Goal: Task Accomplishment & Management: Manage account settings

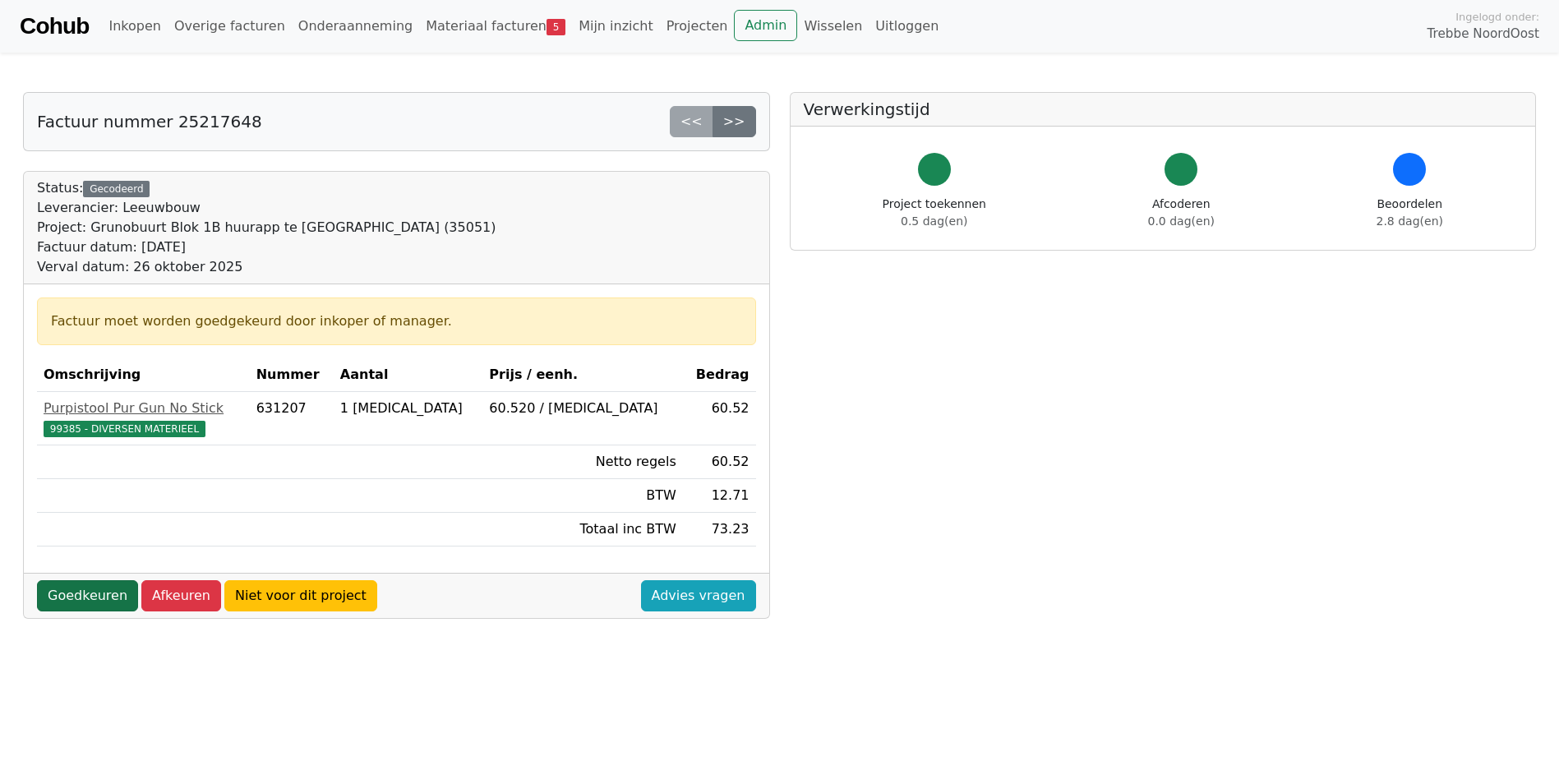
click at [94, 594] on link "Goedkeuren" at bounding box center [87, 596] width 101 height 31
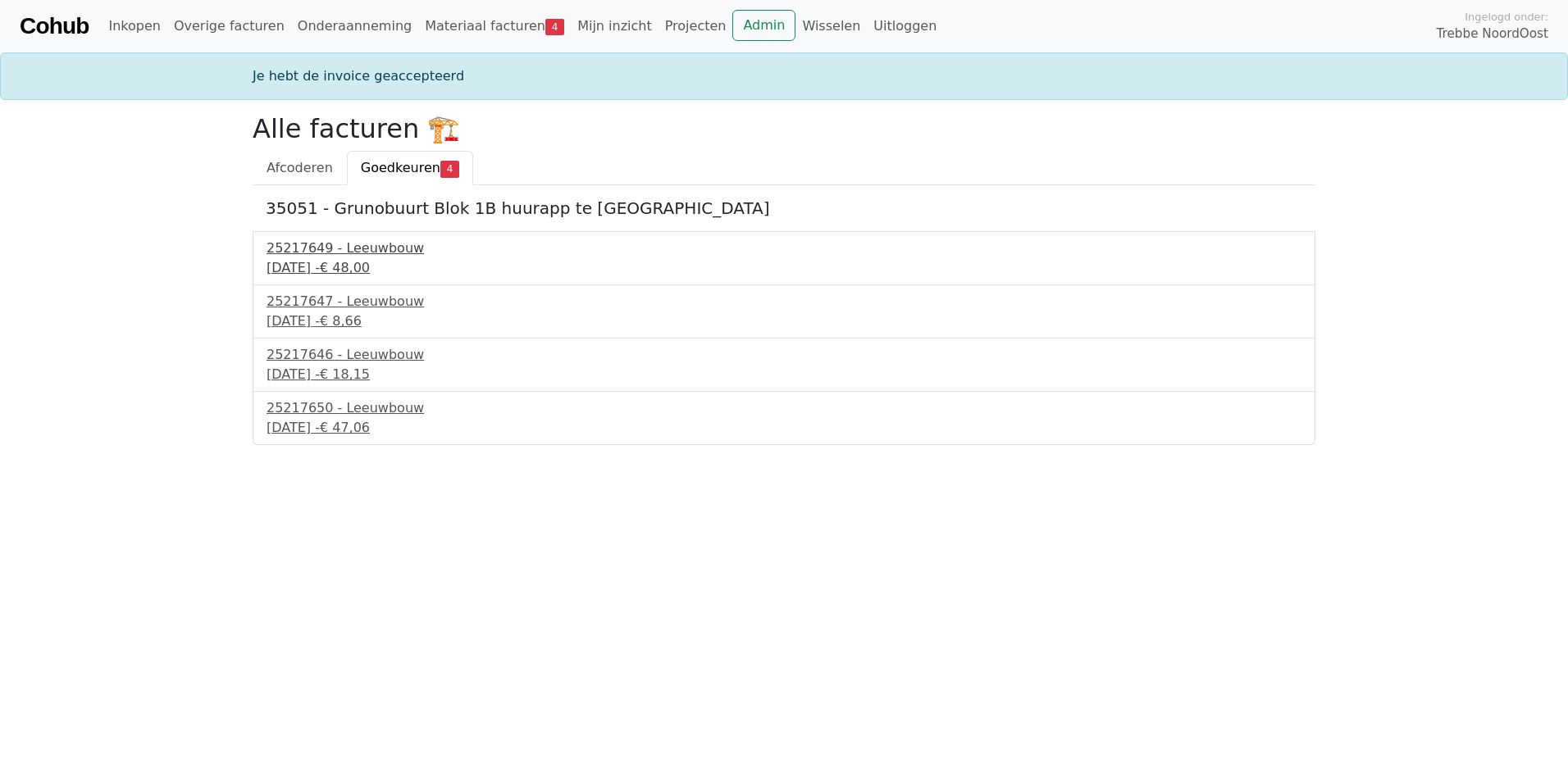
click at [377, 255] on div "25217649 - Leeuwbouw" at bounding box center [784, 248] width 1035 height 19
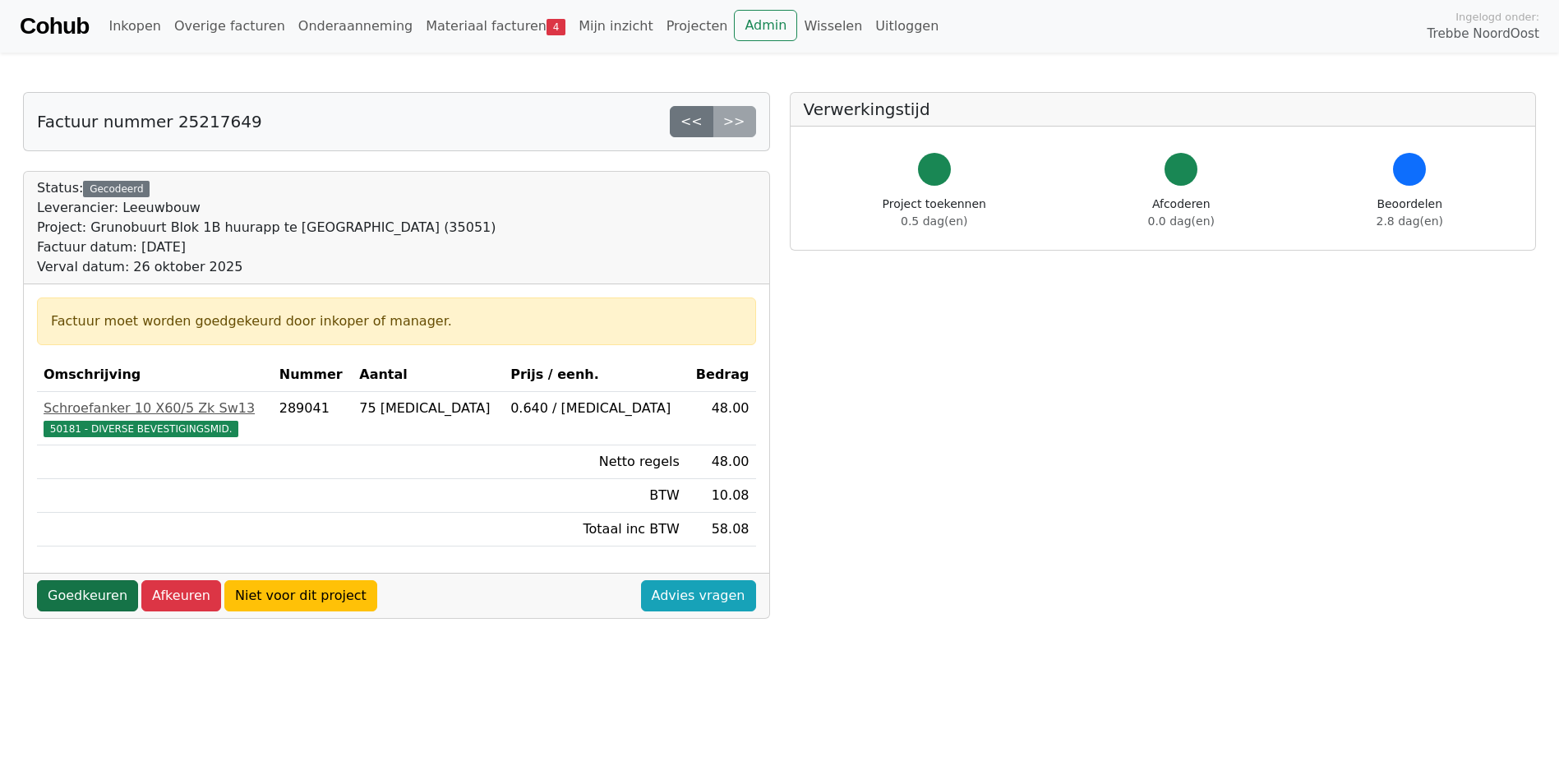
click at [76, 593] on link "Goedkeuren" at bounding box center [87, 596] width 101 height 31
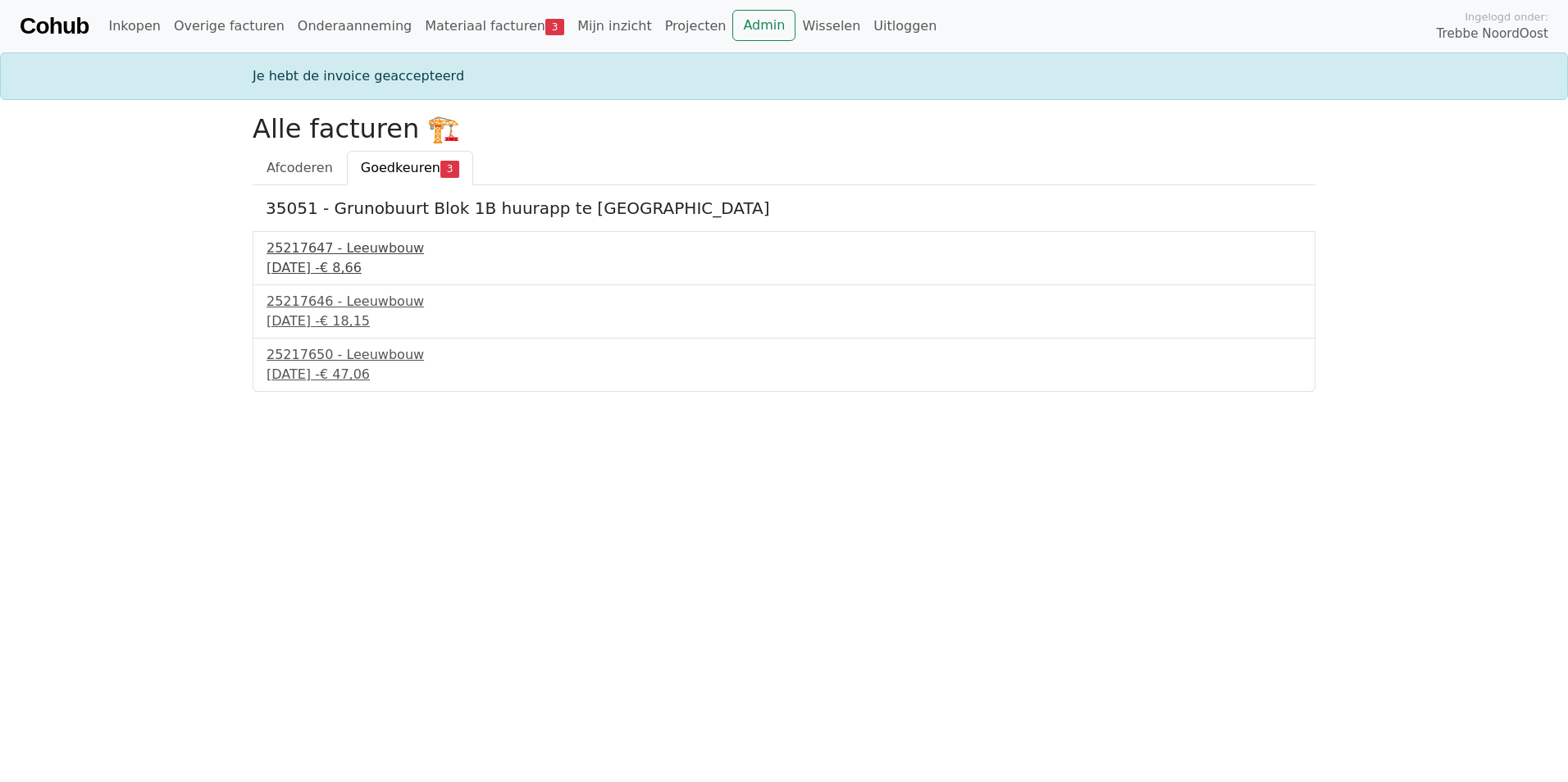
click at [325, 259] on div "26 september 2025 - € 8,66" at bounding box center [784, 267] width 1035 height 19
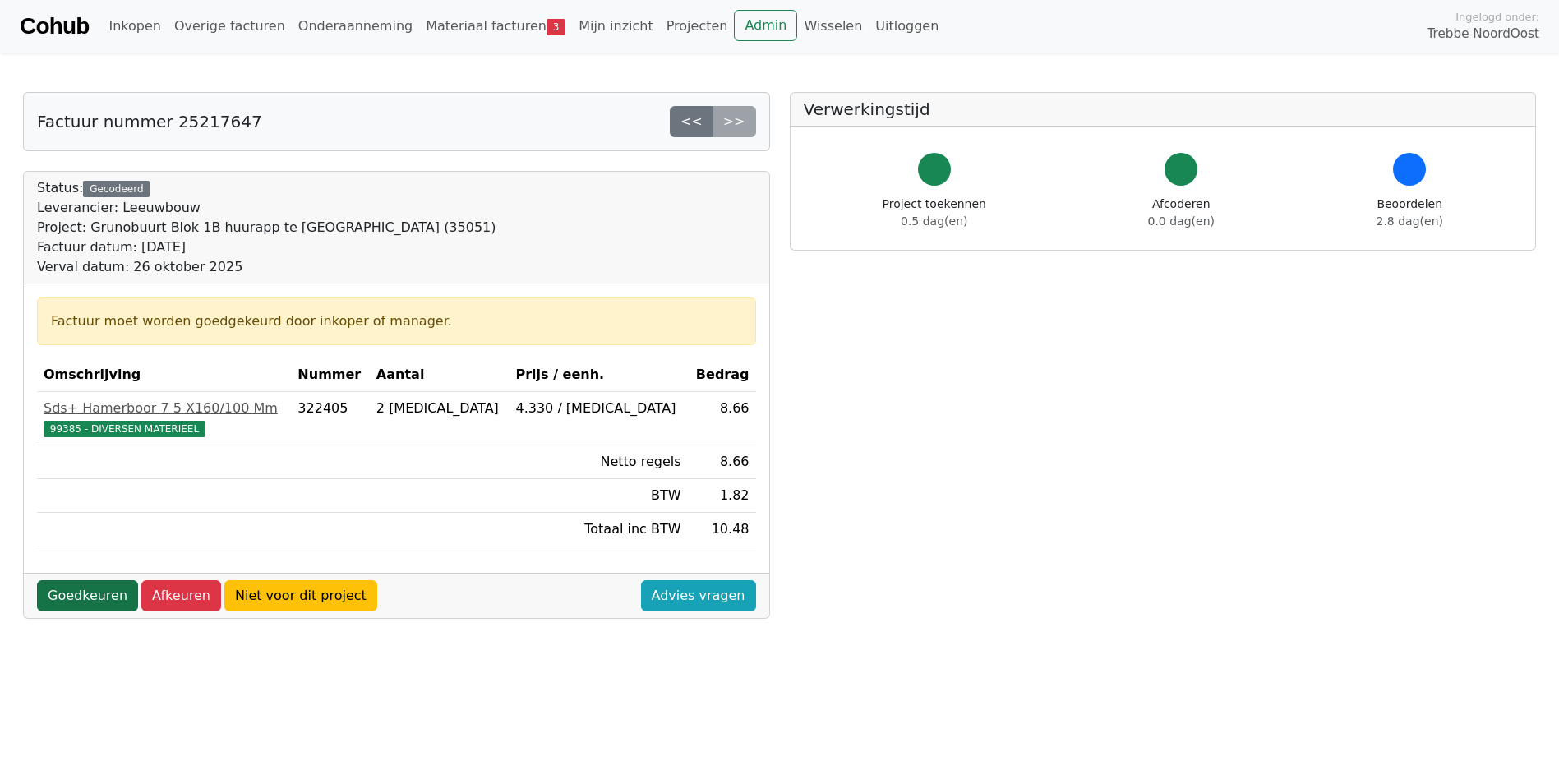
click at [72, 599] on link "Goedkeuren" at bounding box center [87, 596] width 101 height 31
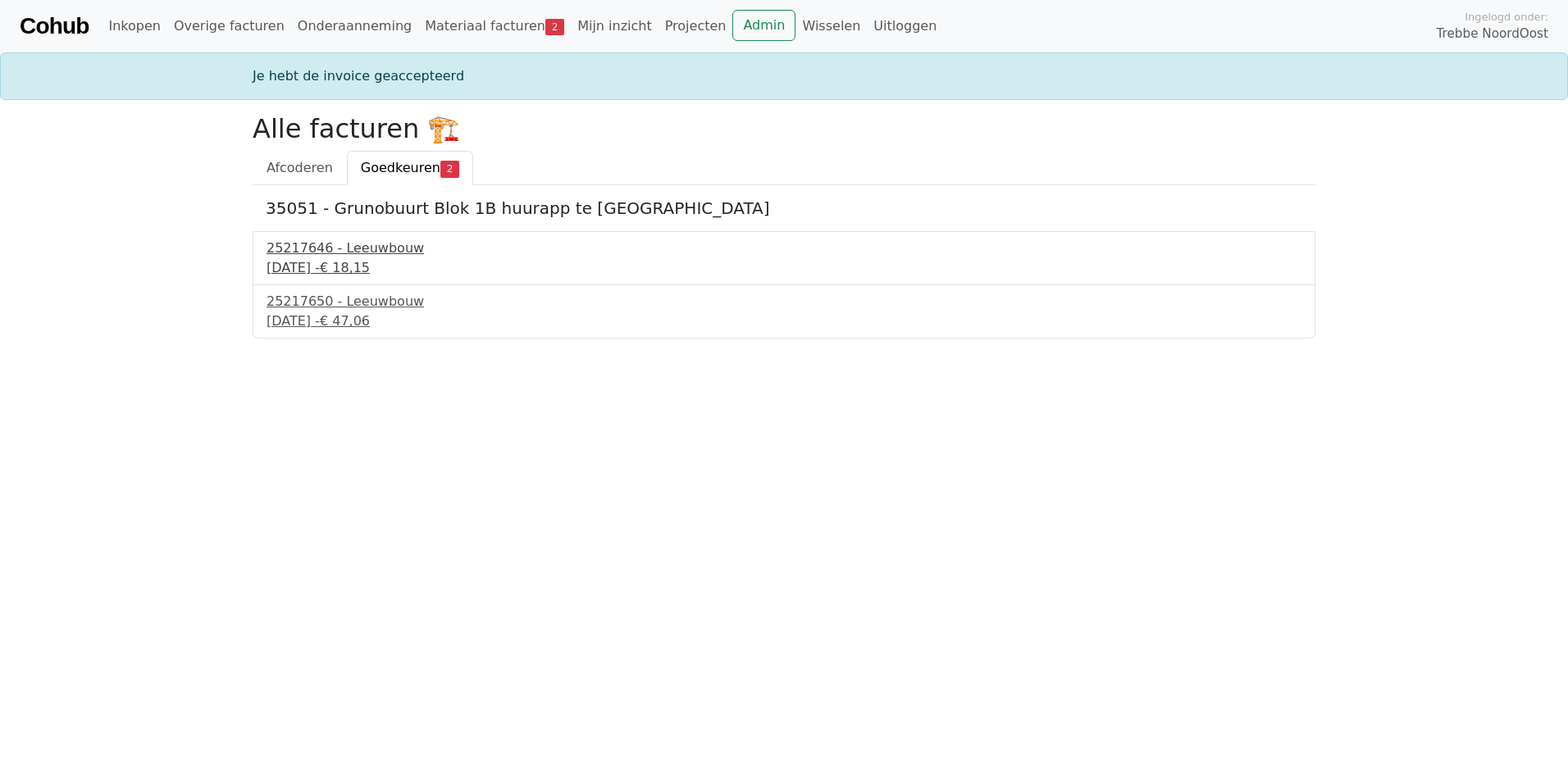
click at [317, 255] on div "25217646 - Leeuwbouw" at bounding box center [784, 248] width 1035 height 19
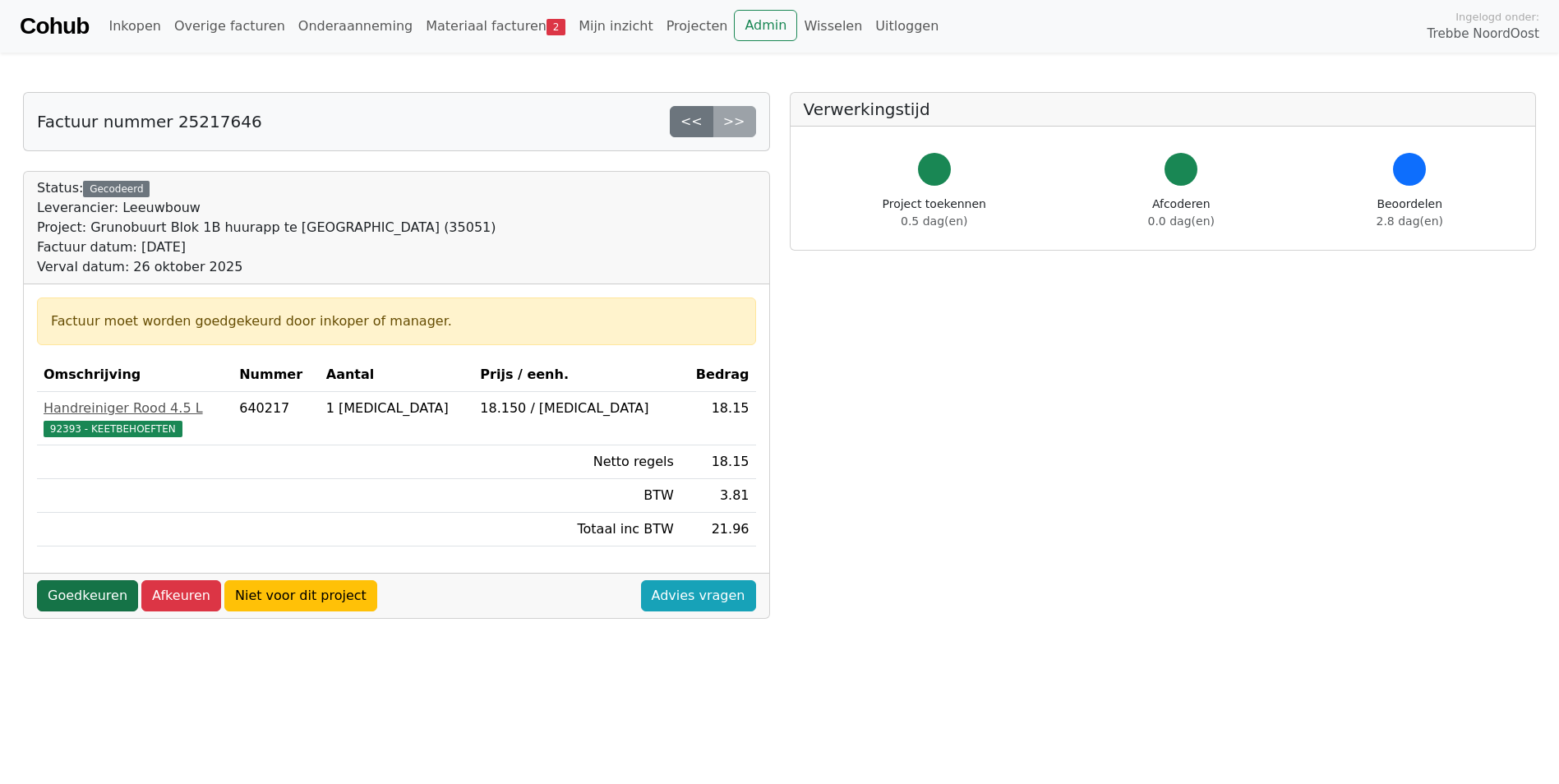
click at [74, 602] on link "Goedkeuren" at bounding box center [87, 596] width 101 height 31
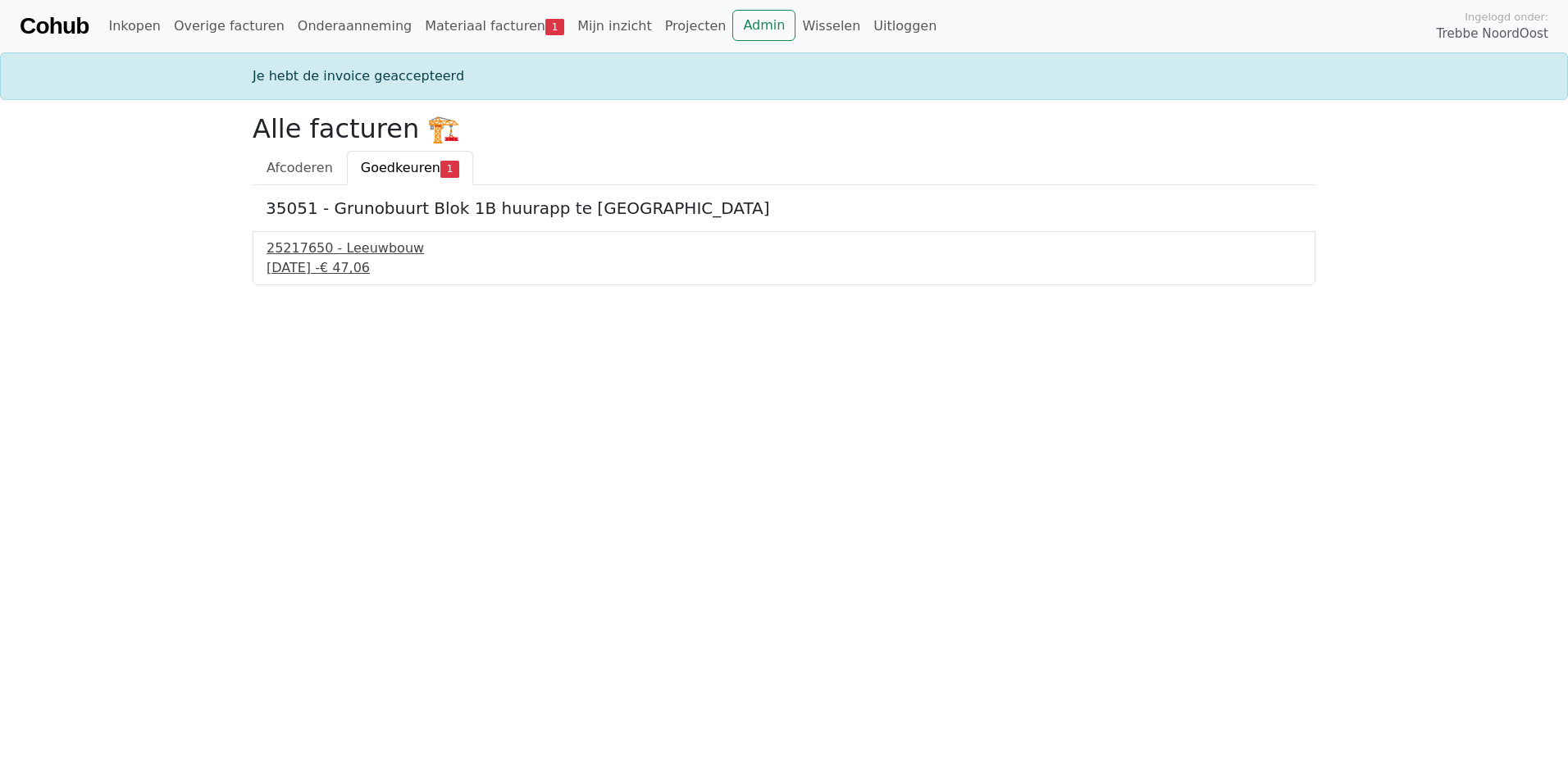
click at [348, 261] on div "[DATE] - € 47,06" at bounding box center [784, 267] width 1035 height 19
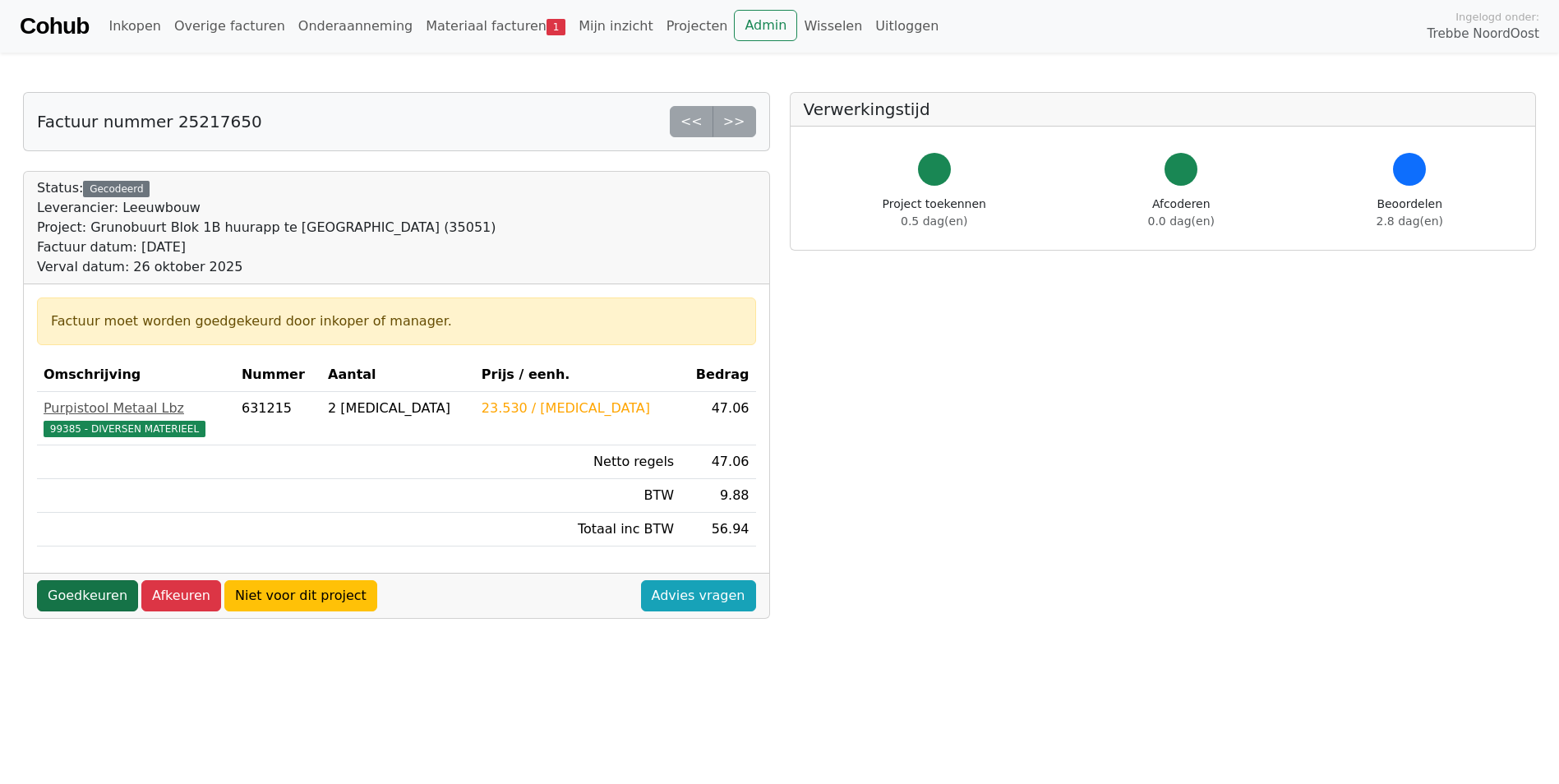
click at [88, 592] on link "Goedkeuren" at bounding box center [87, 596] width 101 height 31
